Goal: Information Seeking & Learning: Learn about a topic

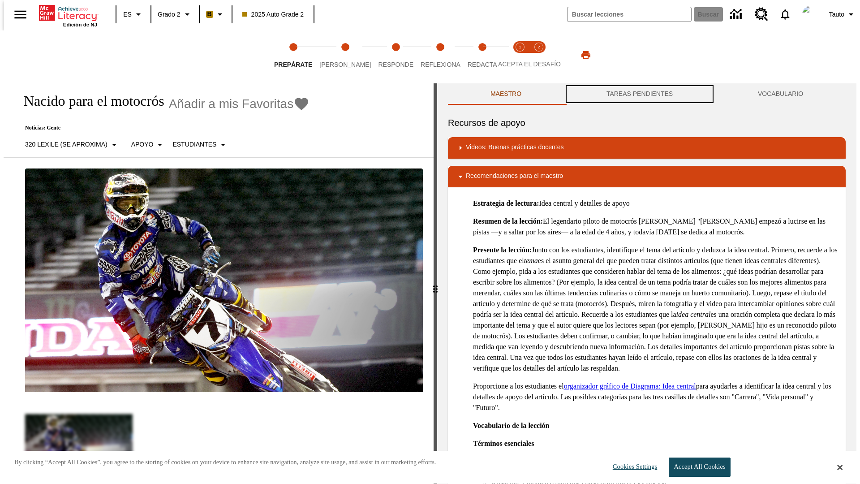
click at [639, 94] on button "TAREAS PENDIENTES" at bounding box center [639, 93] width 151 height 21
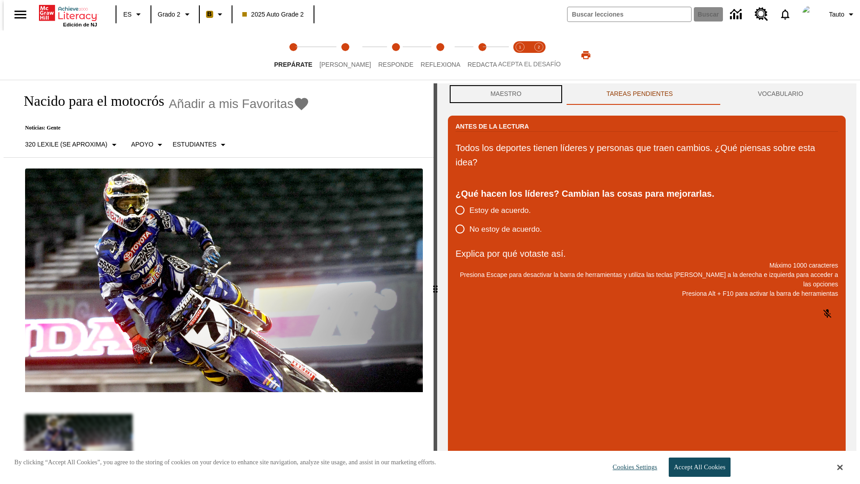
scroll to position [0, 0]
click at [503, 94] on button "Maestro" at bounding box center [506, 93] width 116 height 21
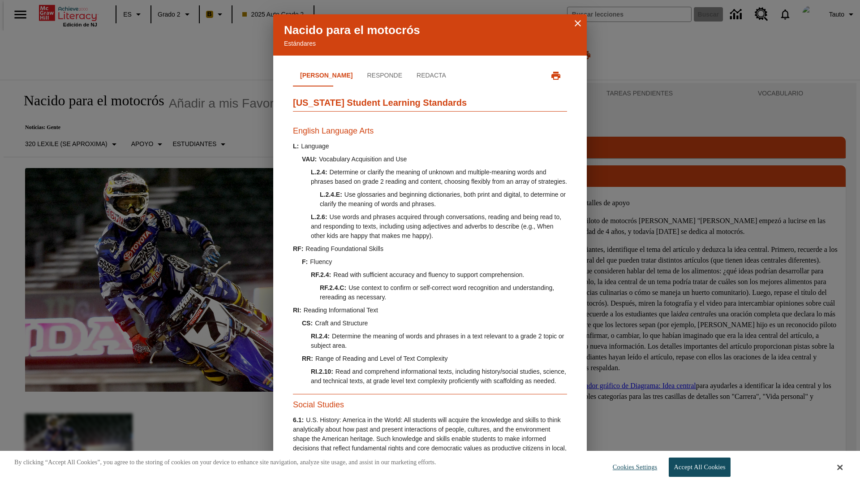
scroll to position [273, 0]
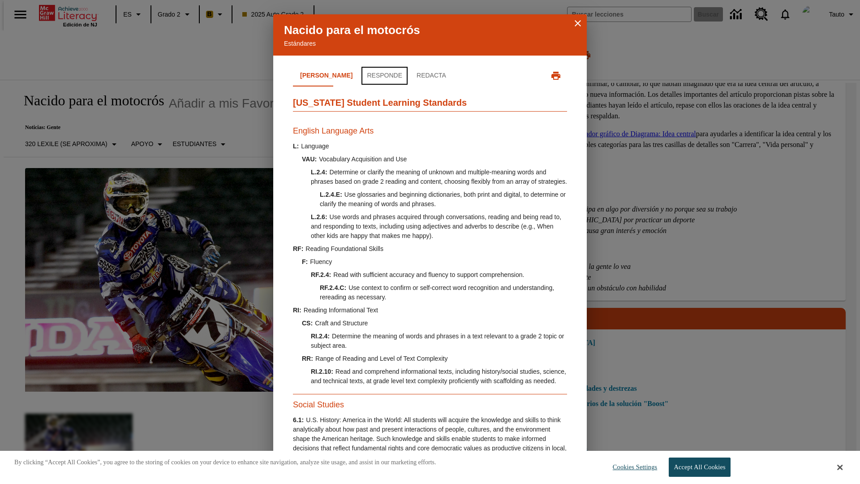
click at [360, 76] on button "Responde" at bounding box center [385, 75] width 50 height 21
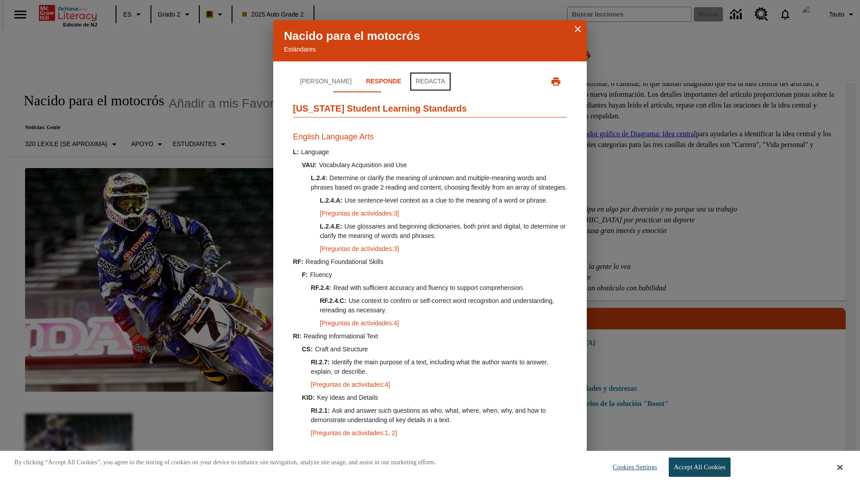
click at [408, 76] on button "Redacta" at bounding box center [430, 81] width 44 height 21
